Goal: Navigation & Orientation: Find specific page/section

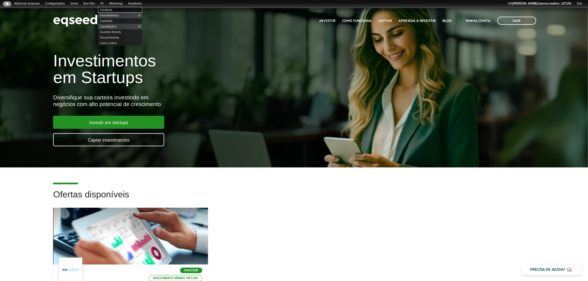
click at [110, 10] on link "Usuários" at bounding box center [120, 10] width 44 height 6
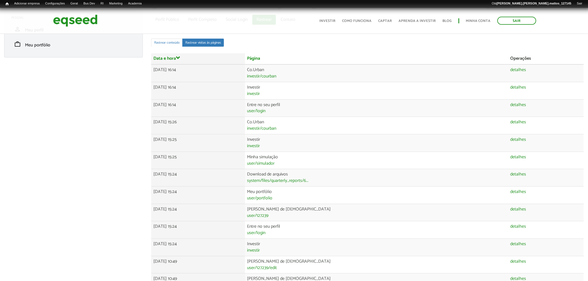
scroll to position [45, 0]
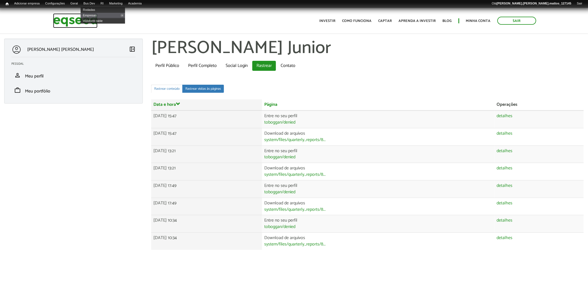
click at [60, 19] on img at bounding box center [75, 20] width 44 height 15
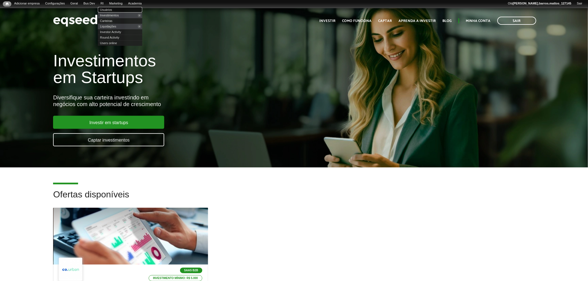
click at [111, 9] on link "Usuários" at bounding box center [120, 10] width 44 height 6
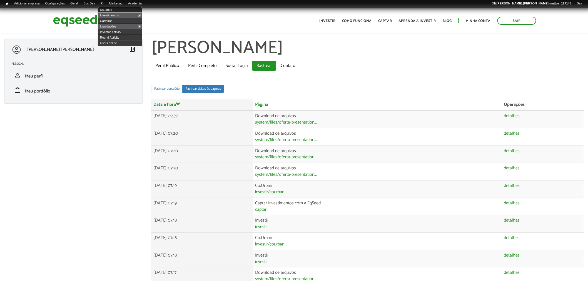
click at [109, 9] on link "Usuários" at bounding box center [120, 10] width 44 height 6
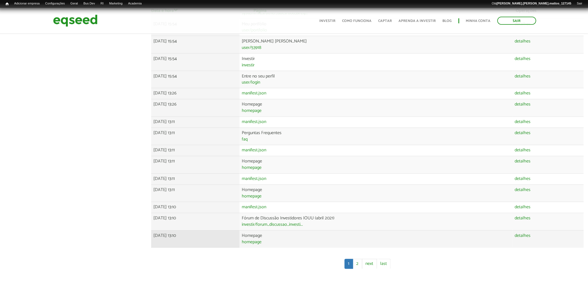
scroll to position [355, 0]
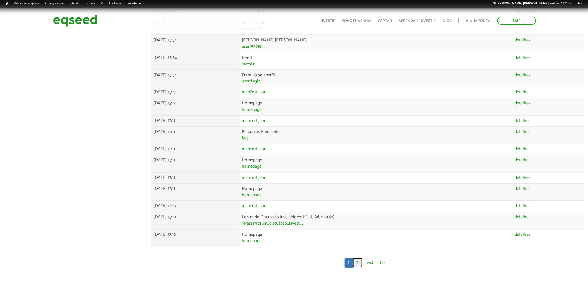
click at [355, 265] on link "2" at bounding box center [357, 263] width 9 height 10
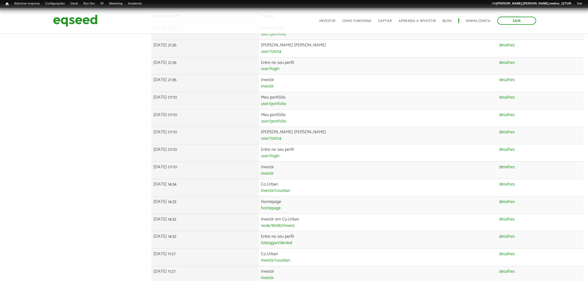
scroll to position [87, 0]
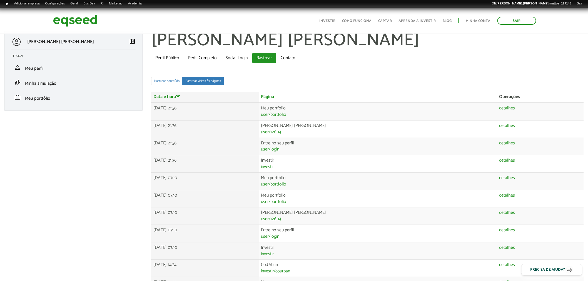
scroll to position [87, 0]
